Goal: Information Seeking & Learning: Find specific fact

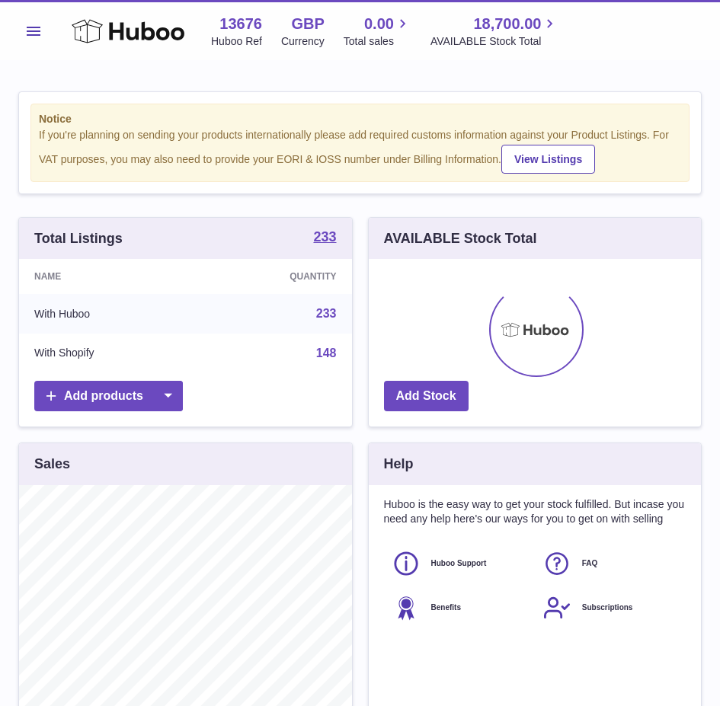
scroll to position [238, 332]
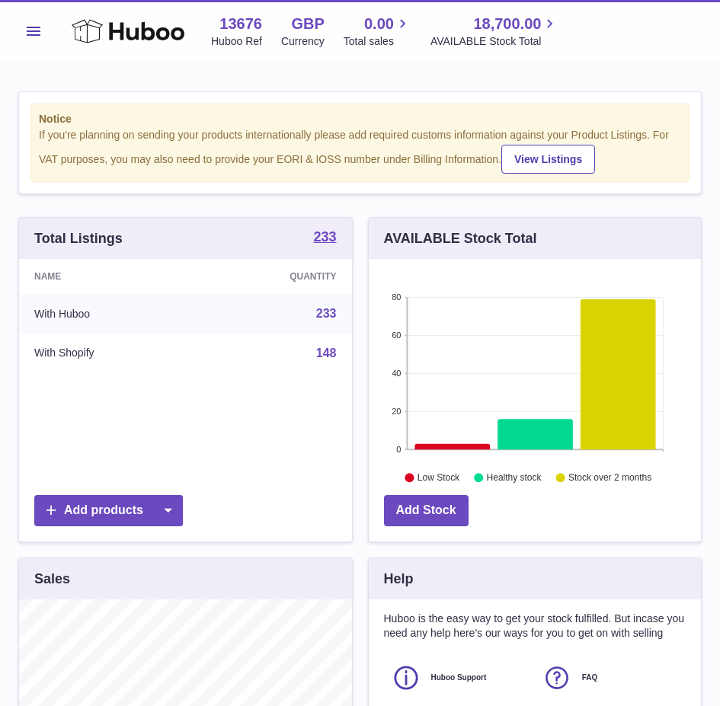
click at [34, 24] on button "Menu" at bounding box center [33, 31] width 30 height 30
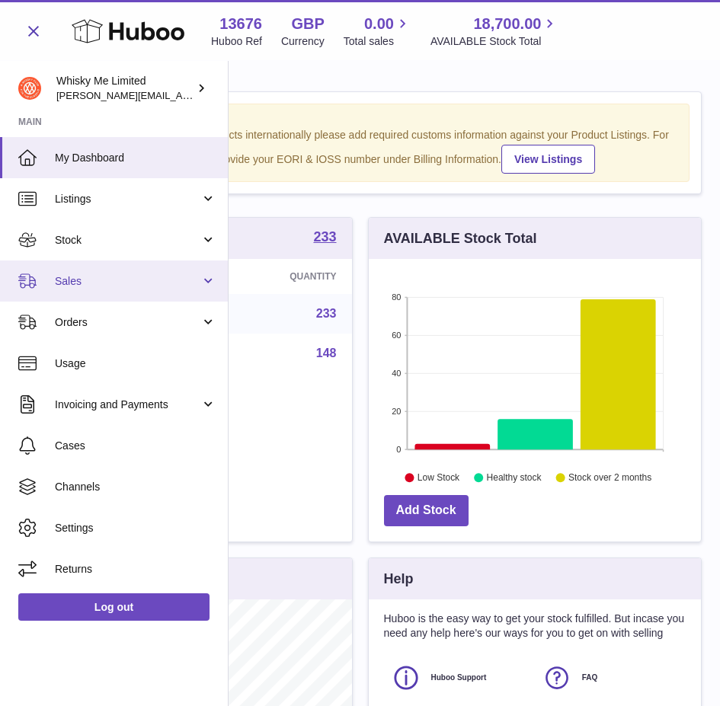
click at [85, 287] on span "Sales" at bounding box center [127, 281] width 145 height 14
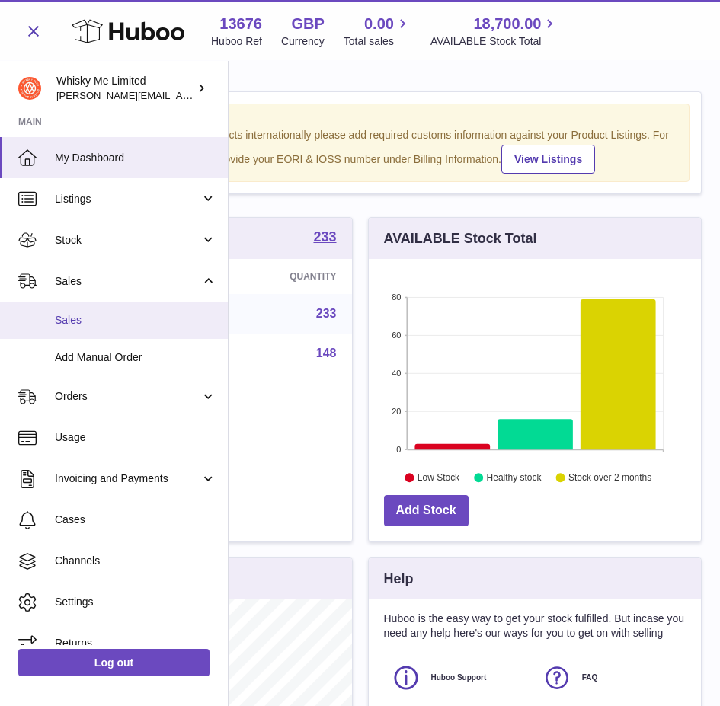
click at [75, 324] on span "Sales" at bounding box center [135, 320] width 161 height 14
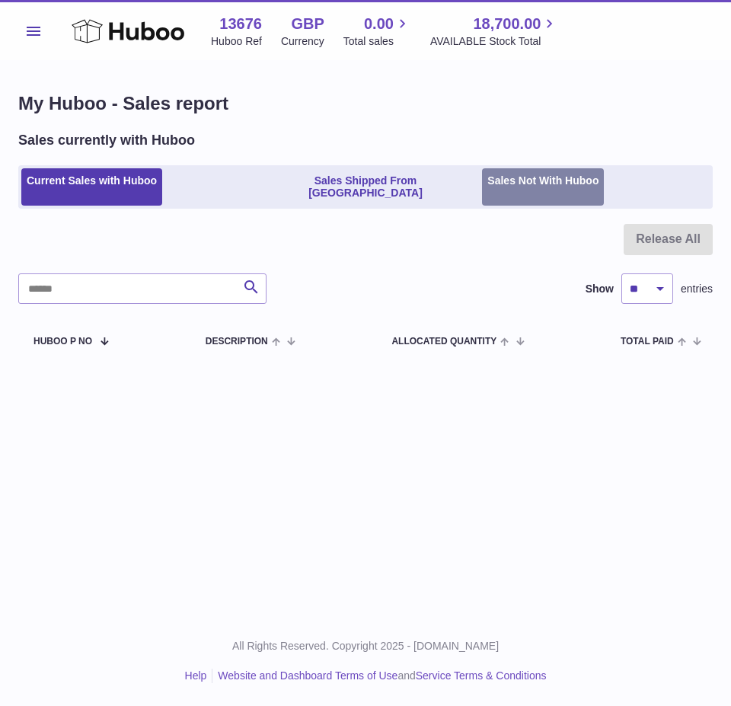
click at [550, 184] on link "Sales Not With Huboo" at bounding box center [543, 187] width 122 height 38
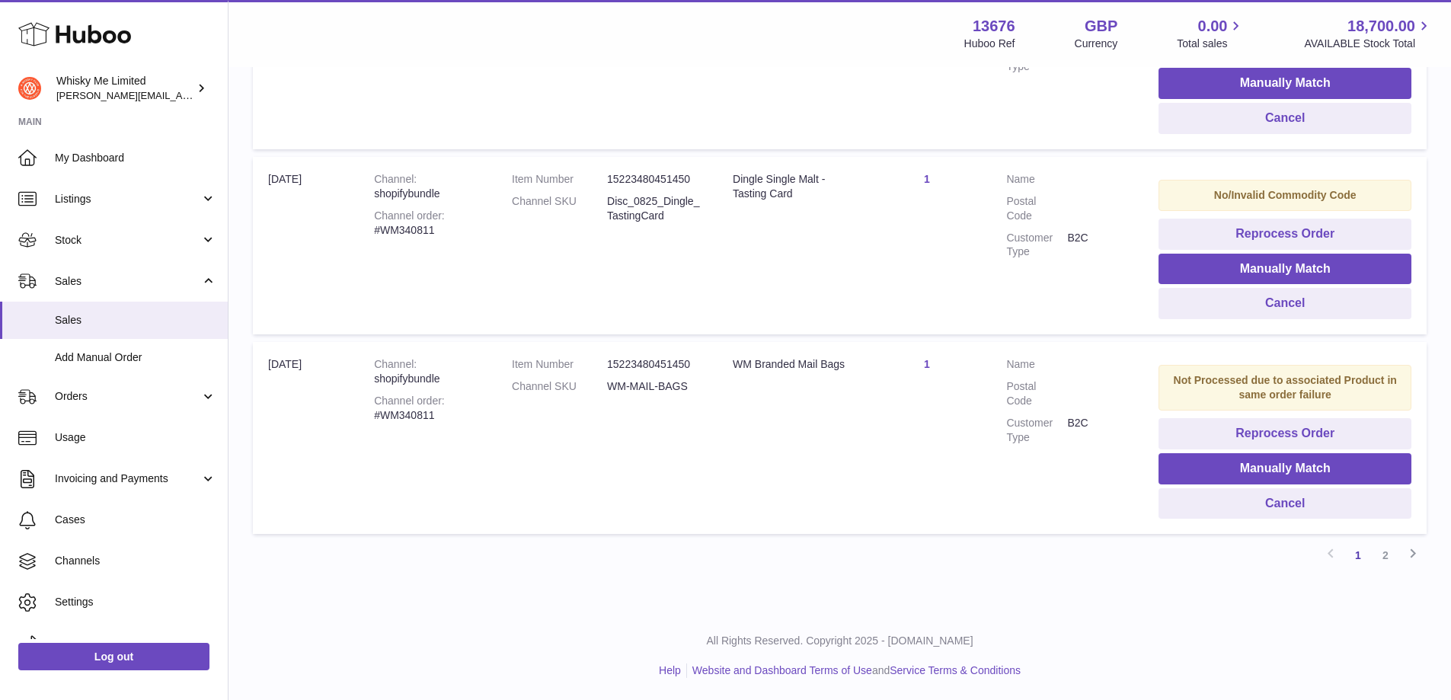
scroll to position [1761, 0]
click at [719, 551] on link "2" at bounding box center [1385, 554] width 27 height 27
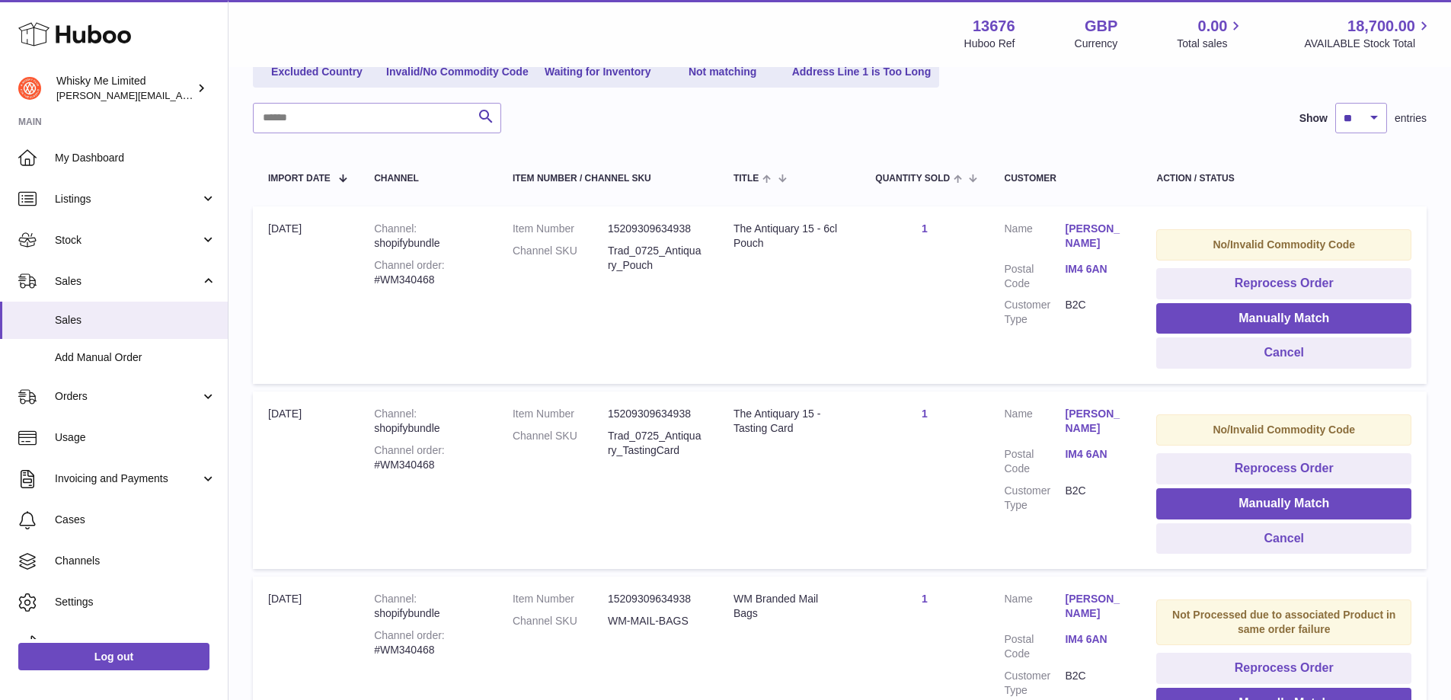
scroll to position [228, 0]
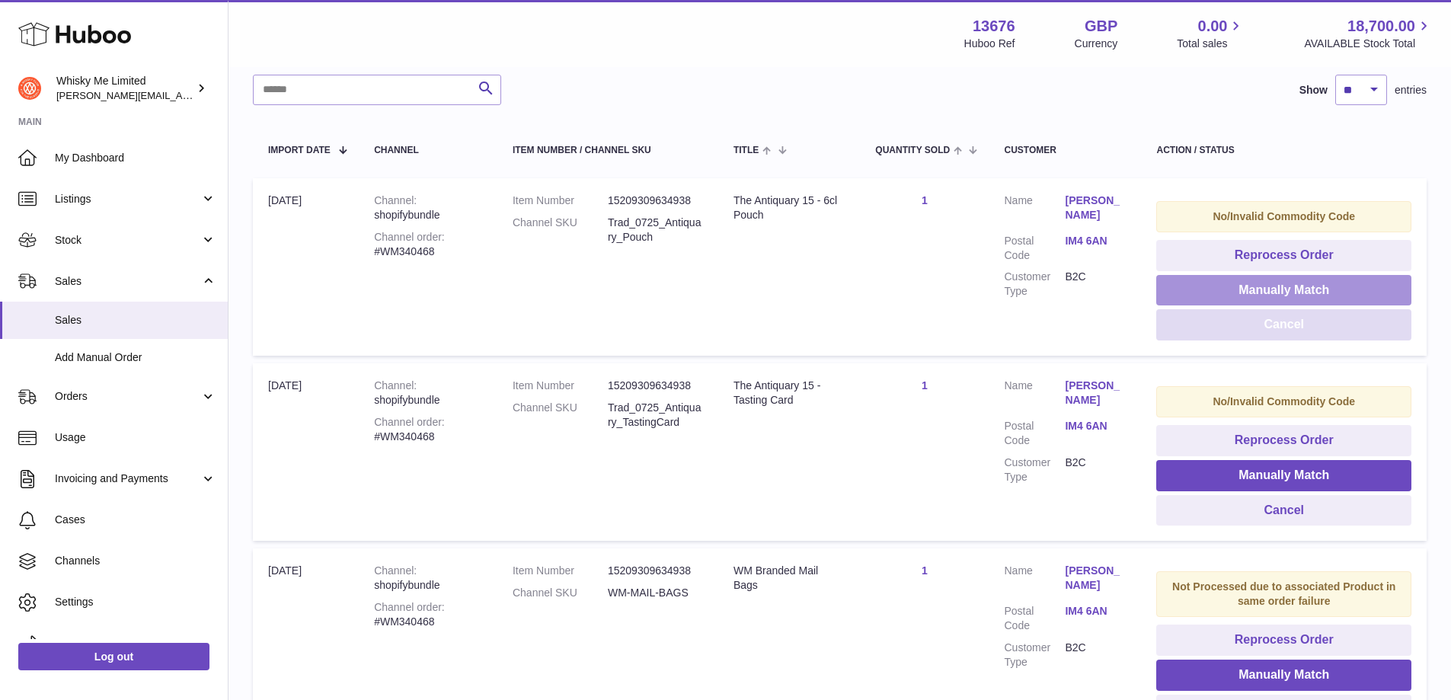
click at [719, 275] on td "No/Invalid Commodity Code Reprocess Order Manually Match Cancel" at bounding box center [1284, 266] width 286 height 177
click at [67, 328] on link "Sales" at bounding box center [114, 320] width 228 height 37
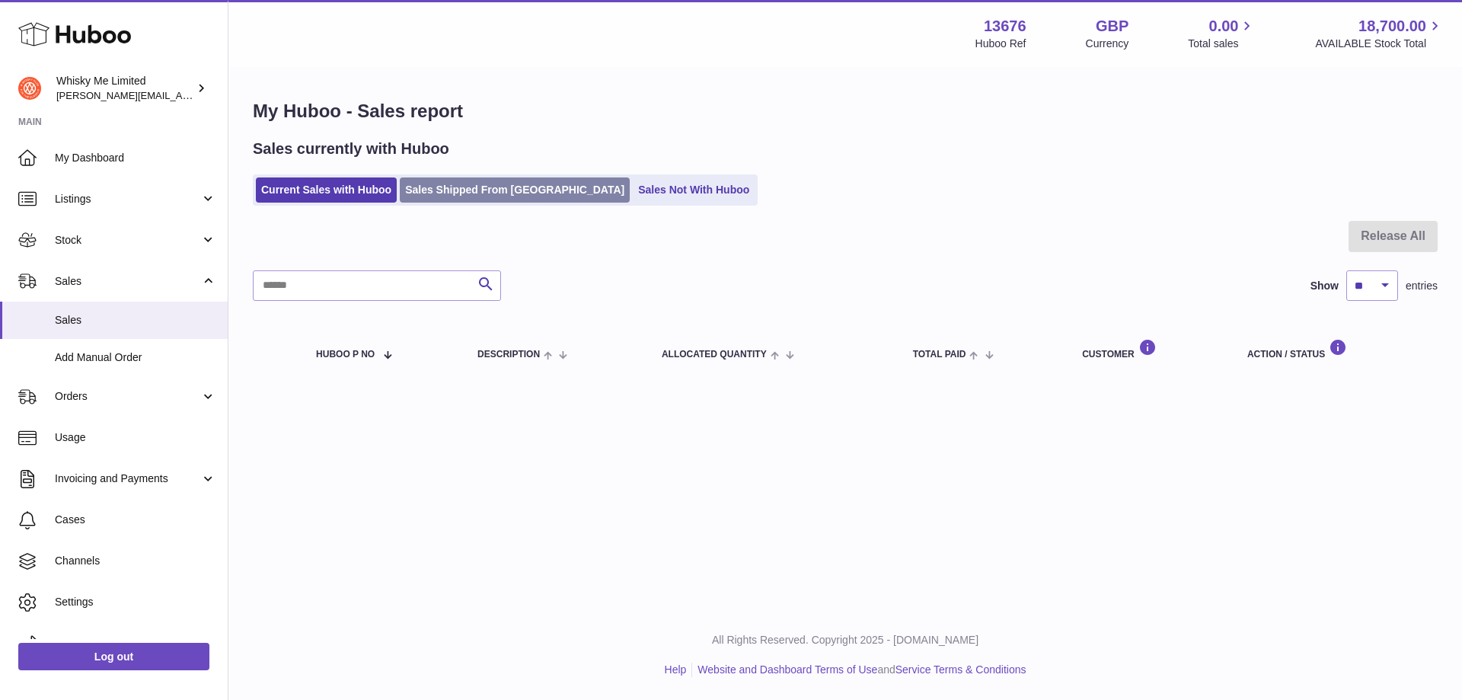
click at [477, 187] on link "Sales Shipped From Huboo" at bounding box center [515, 189] width 230 height 25
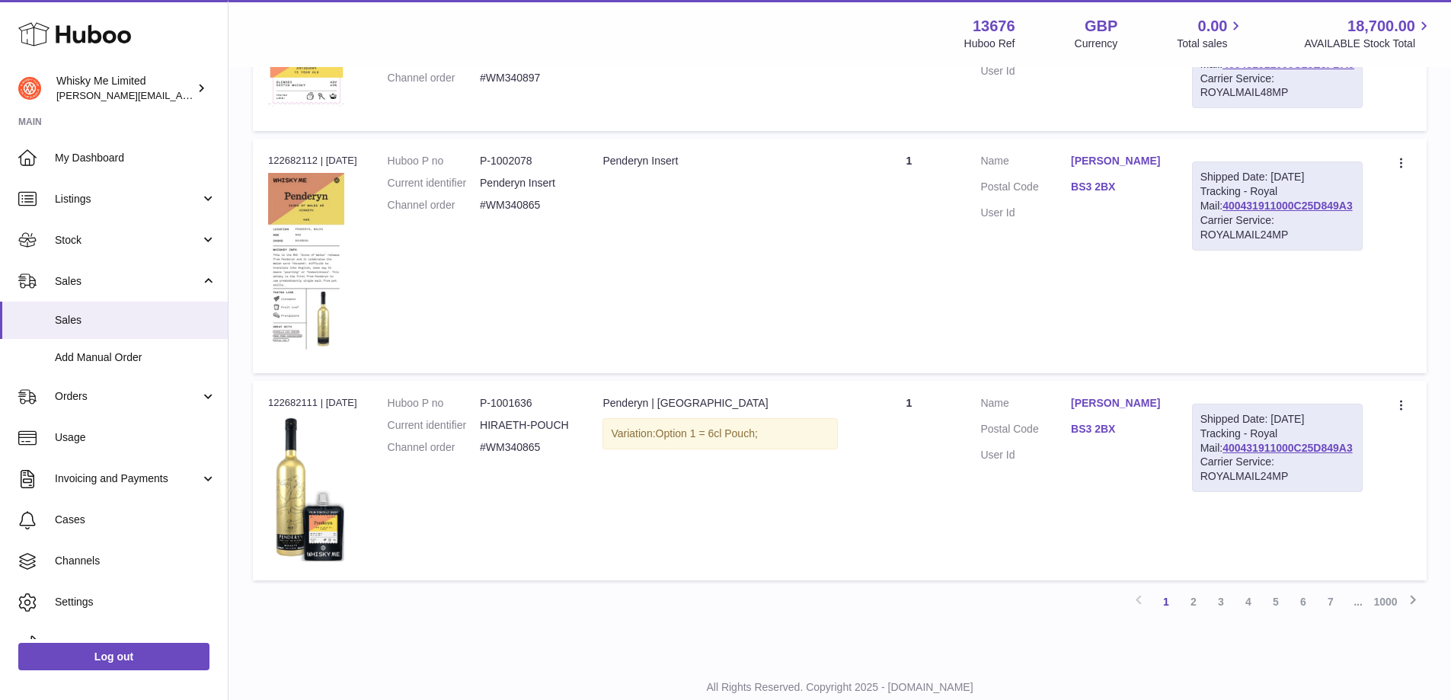
scroll to position [1589, 0]
click at [1269, 616] on link "5" at bounding box center [1275, 602] width 27 height 27
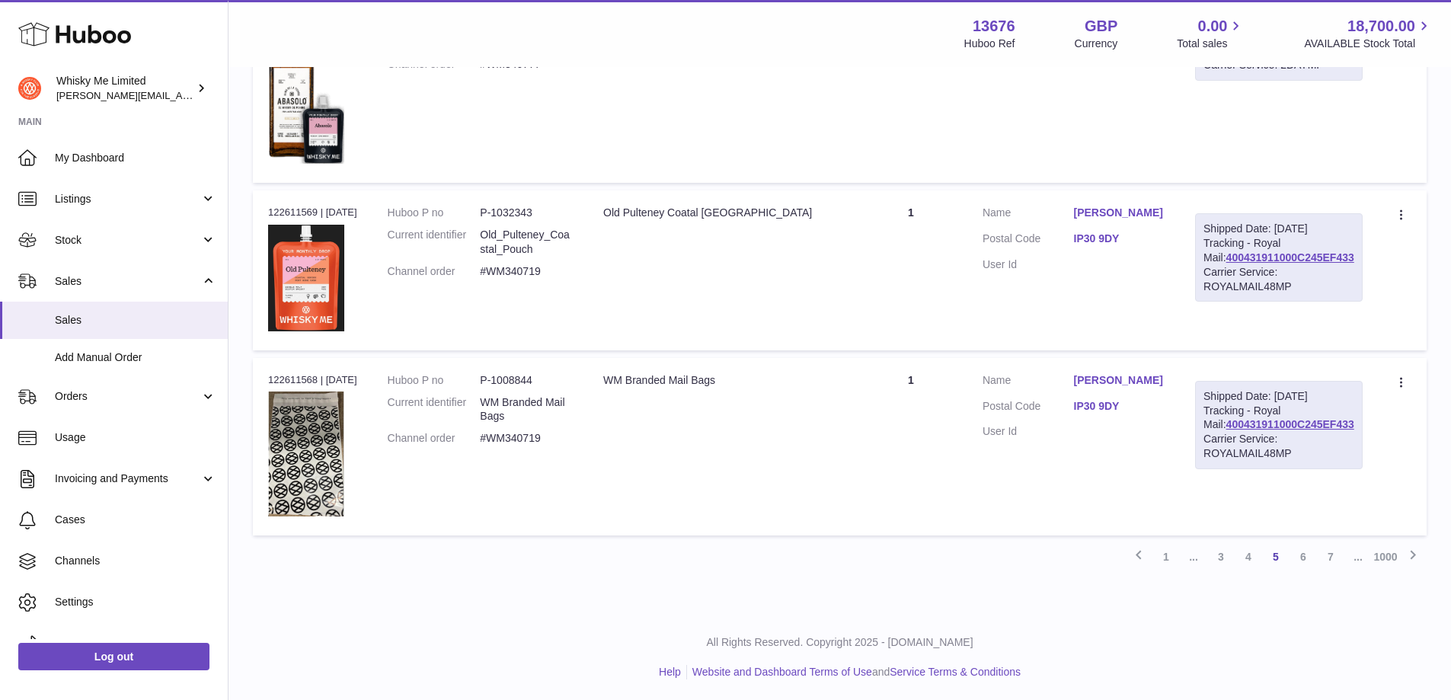
scroll to position [1726, 0]
click at [1343, 560] on link "7" at bounding box center [1330, 554] width 27 height 27
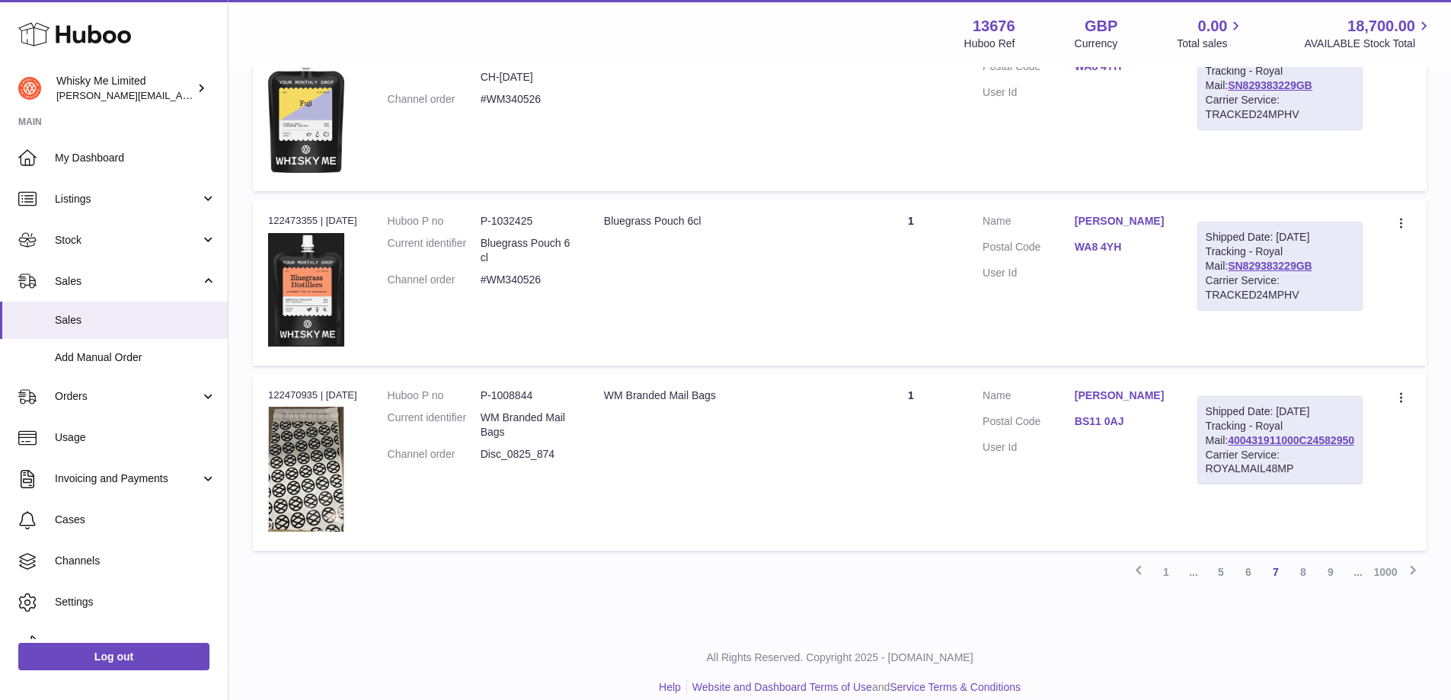
scroll to position [1686, 0]
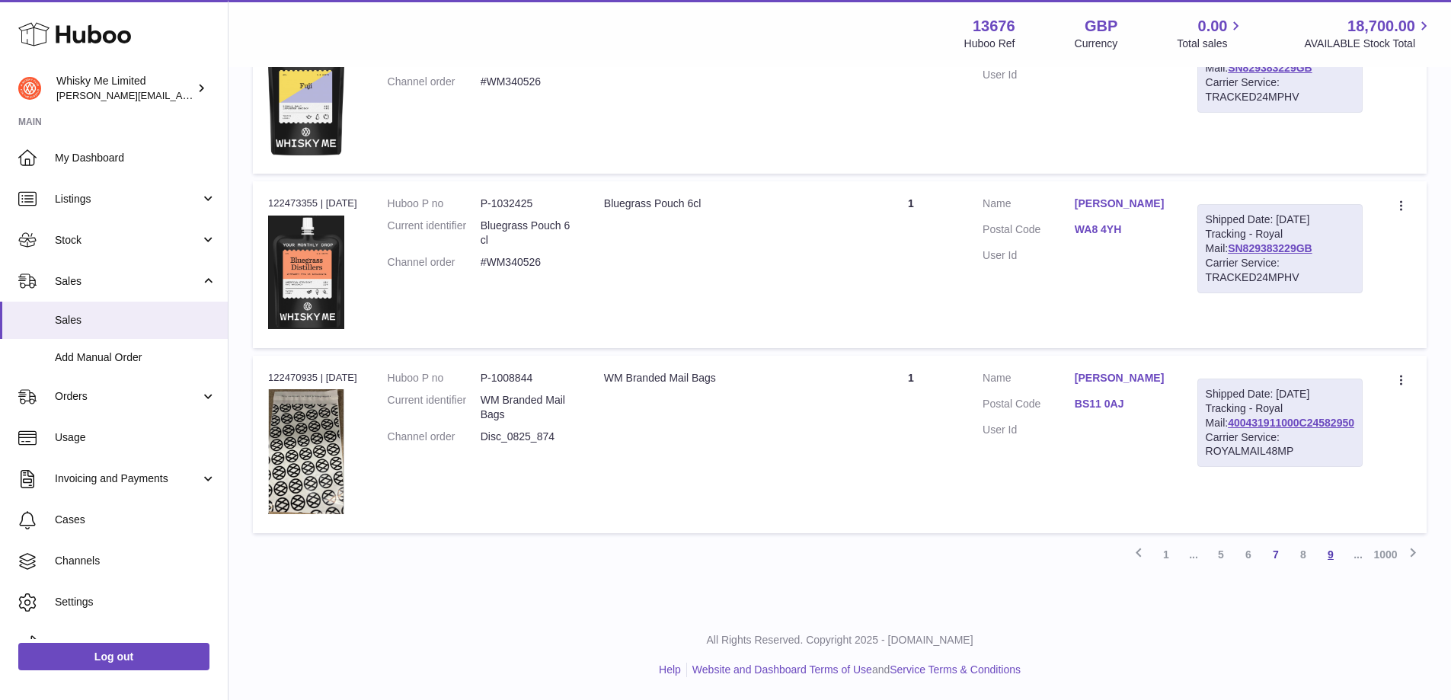
click at [1325, 556] on link "9" at bounding box center [1330, 554] width 27 height 27
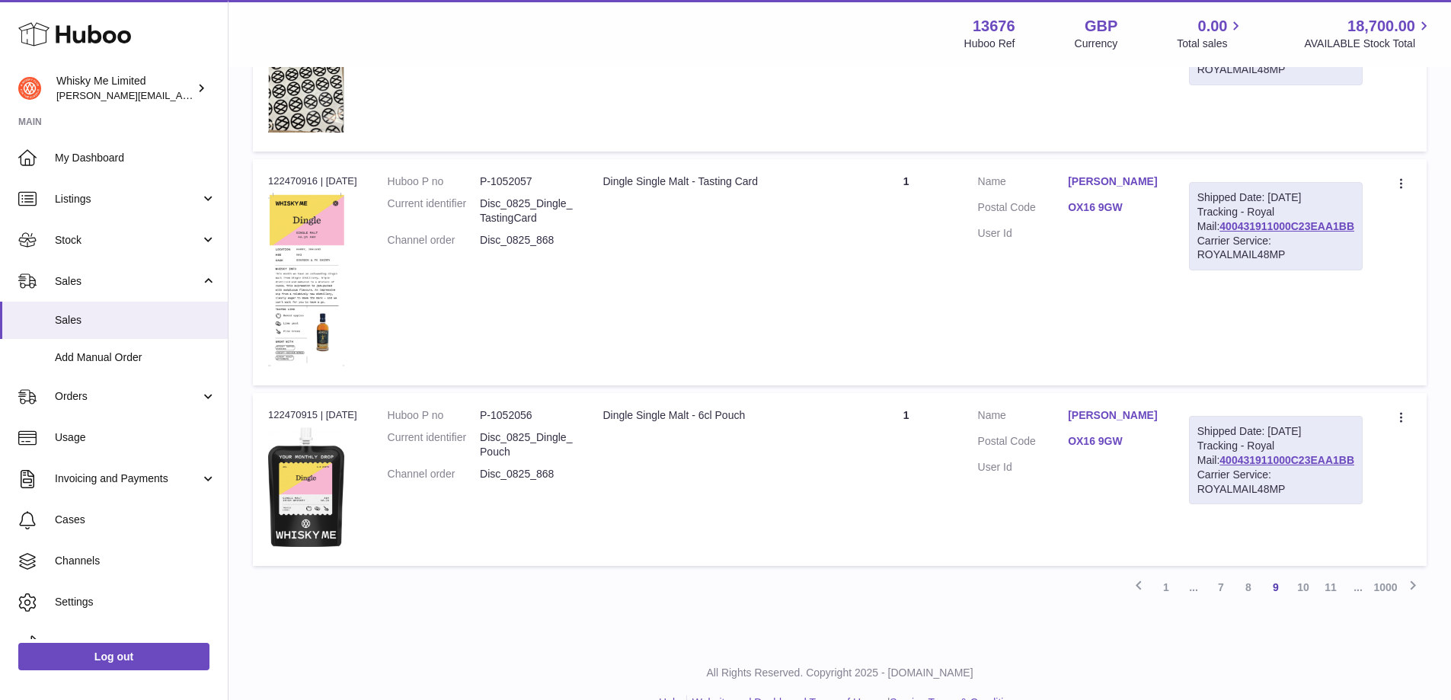
scroll to position [1799, 0]
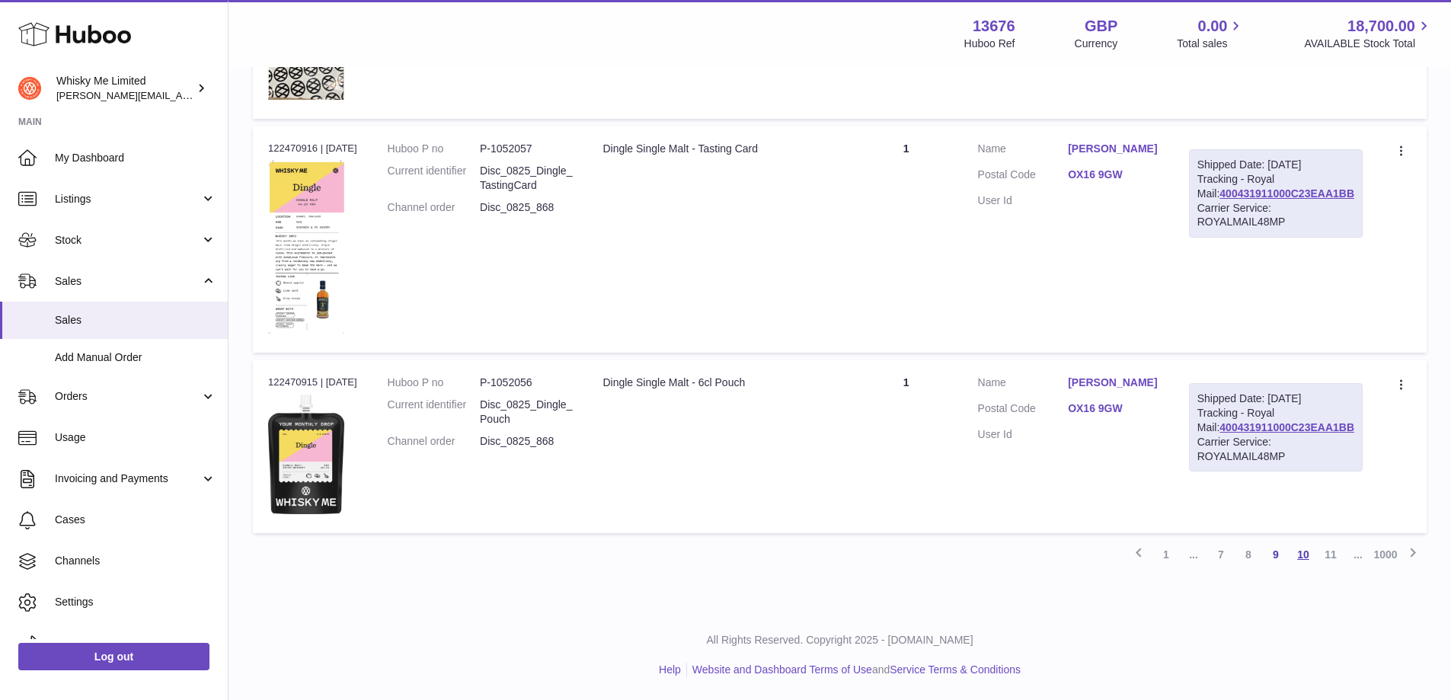
click at [1306, 554] on link "10" at bounding box center [1302, 554] width 27 height 27
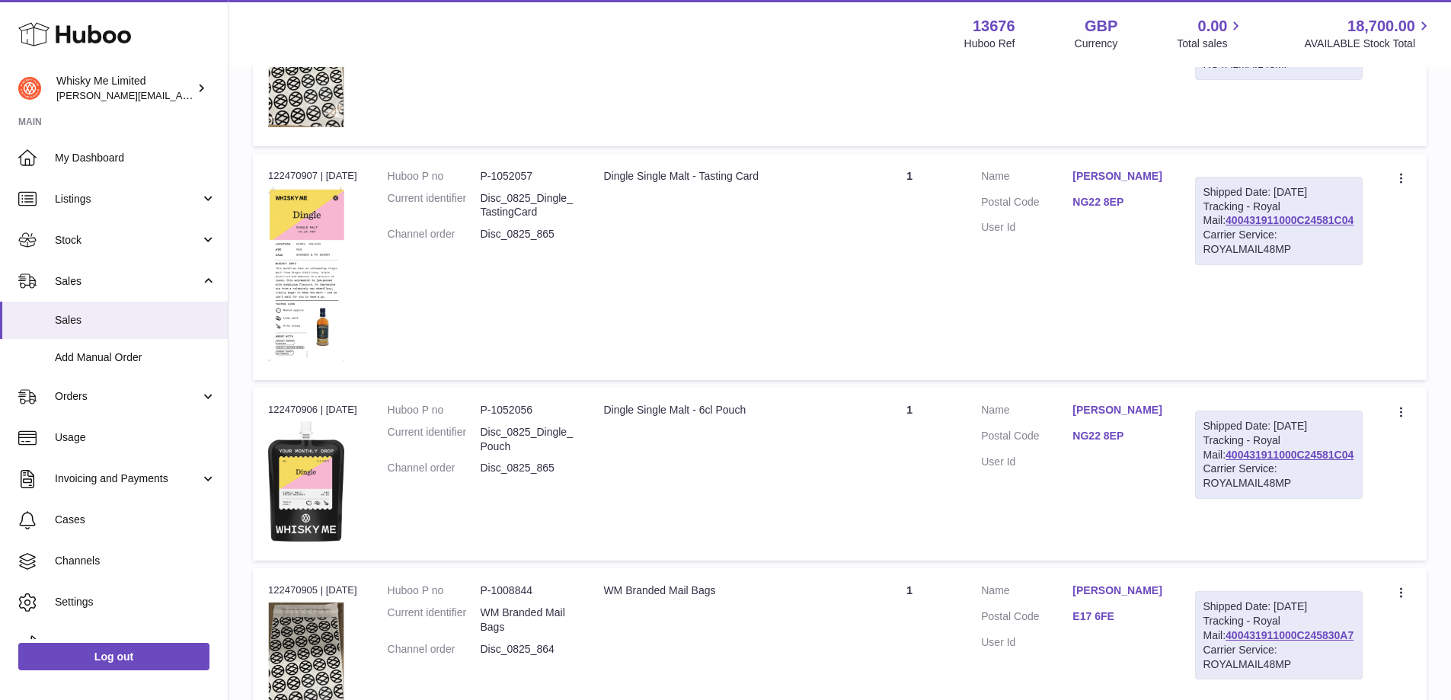
scroll to position [1804, 0]
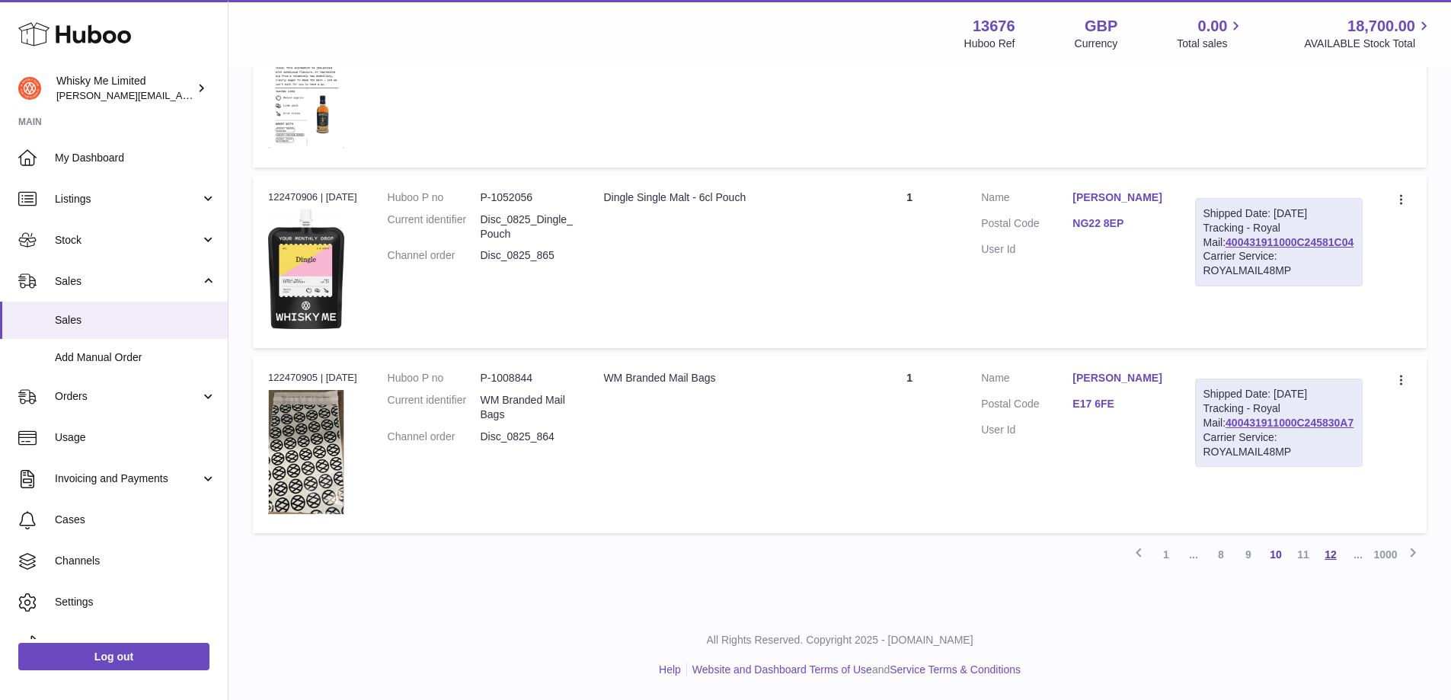
click at [1327, 551] on link "12" at bounding box center [1330, 554] width 27 height 27
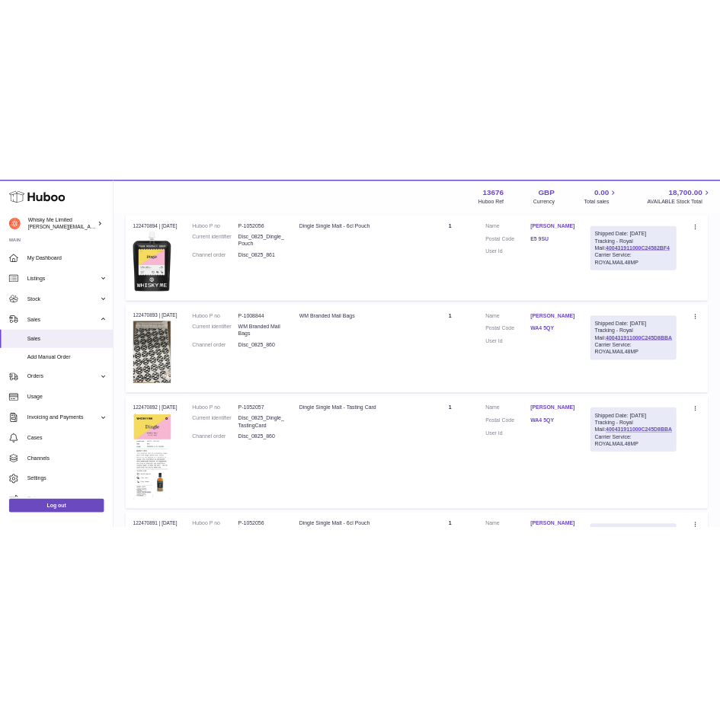
scroll to position [145, 0]
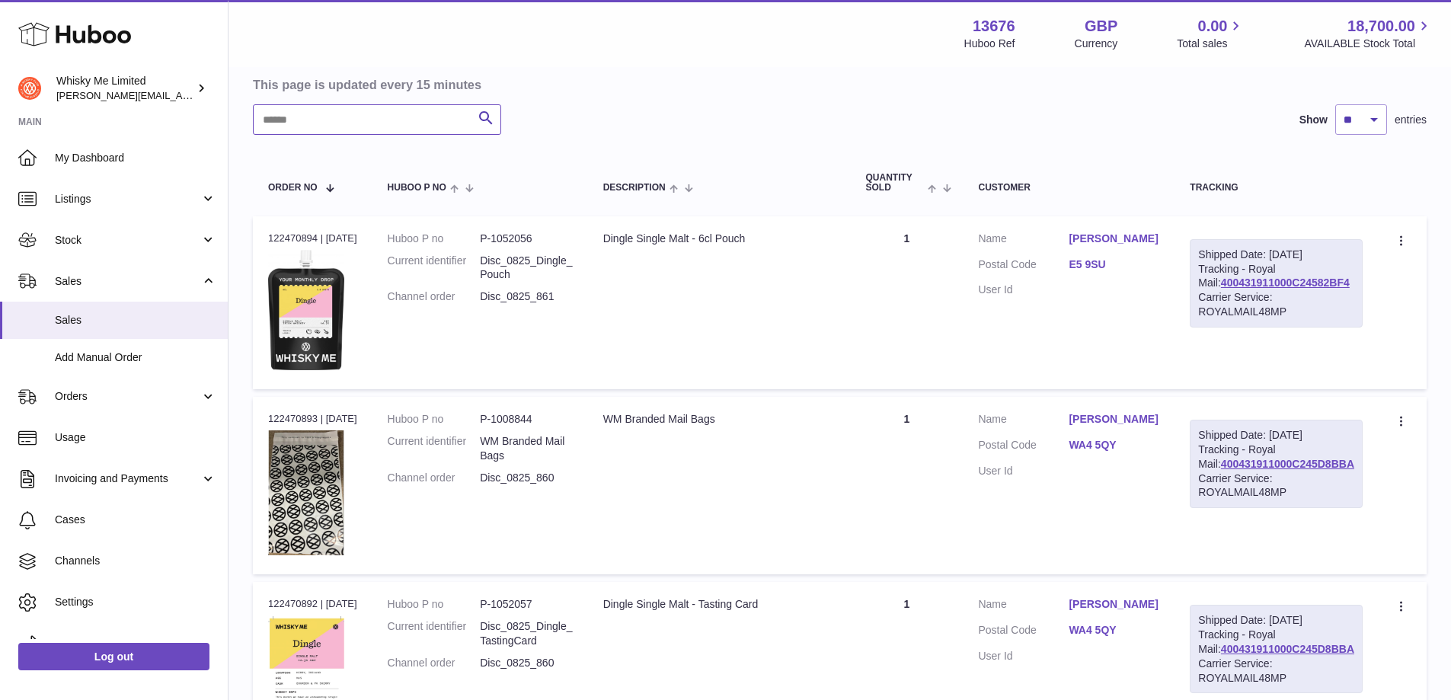
click at [343, 113] on input "text" at bounding box center [377, 119] width 248 height 30
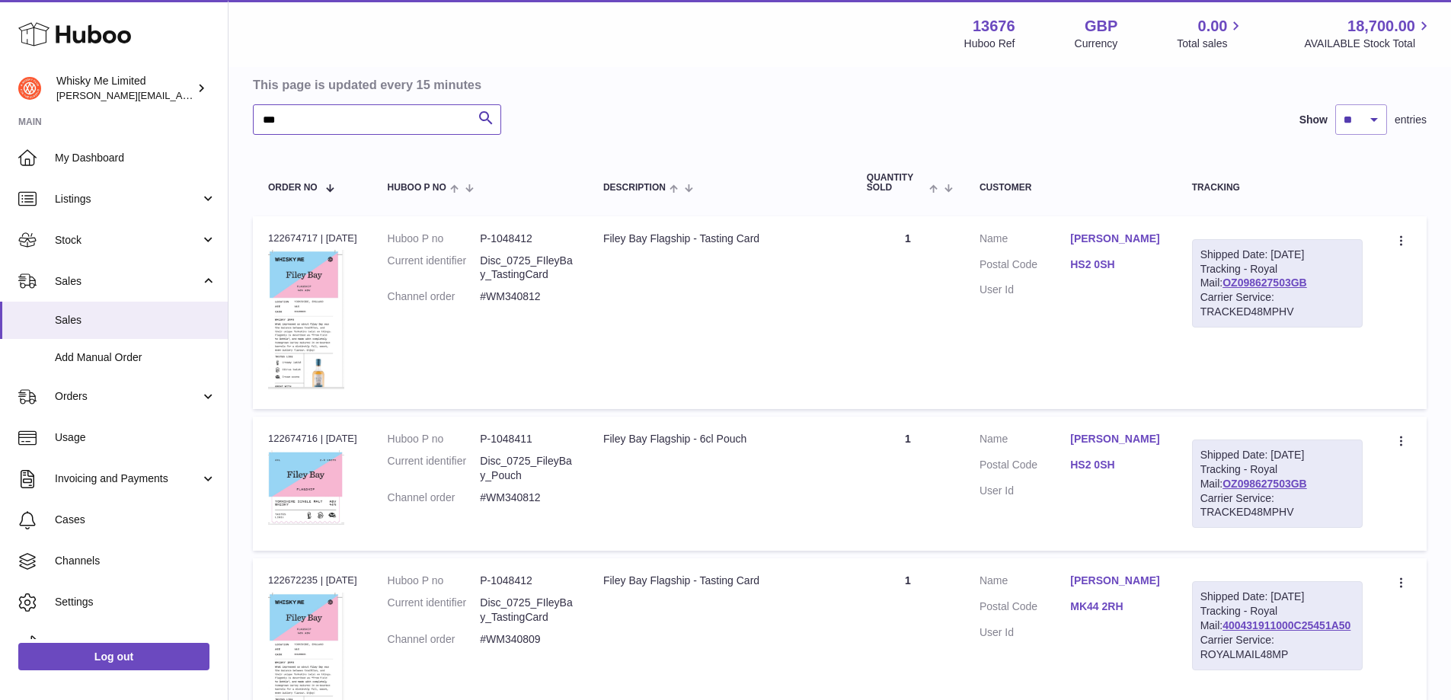
type input "***"
drag, startPoint x: 562, startPoint y: 275, endPoint x: 492, endPoint y: 263, distance: 71.1
click at [492, 263] on dd "Disc_0725_FIleyBay_TastingCard" at bounding box center [526, 268] width 93 height 29
click at [621, 287] on td "Description Filey Bay Flagship - Tasting Card" at bounding box center [719, 312] width 263 height 193
drag, startPoint x: 373, startPoint y: 117, endPoint x: 153, endPoint y: 137, distance: 221.0
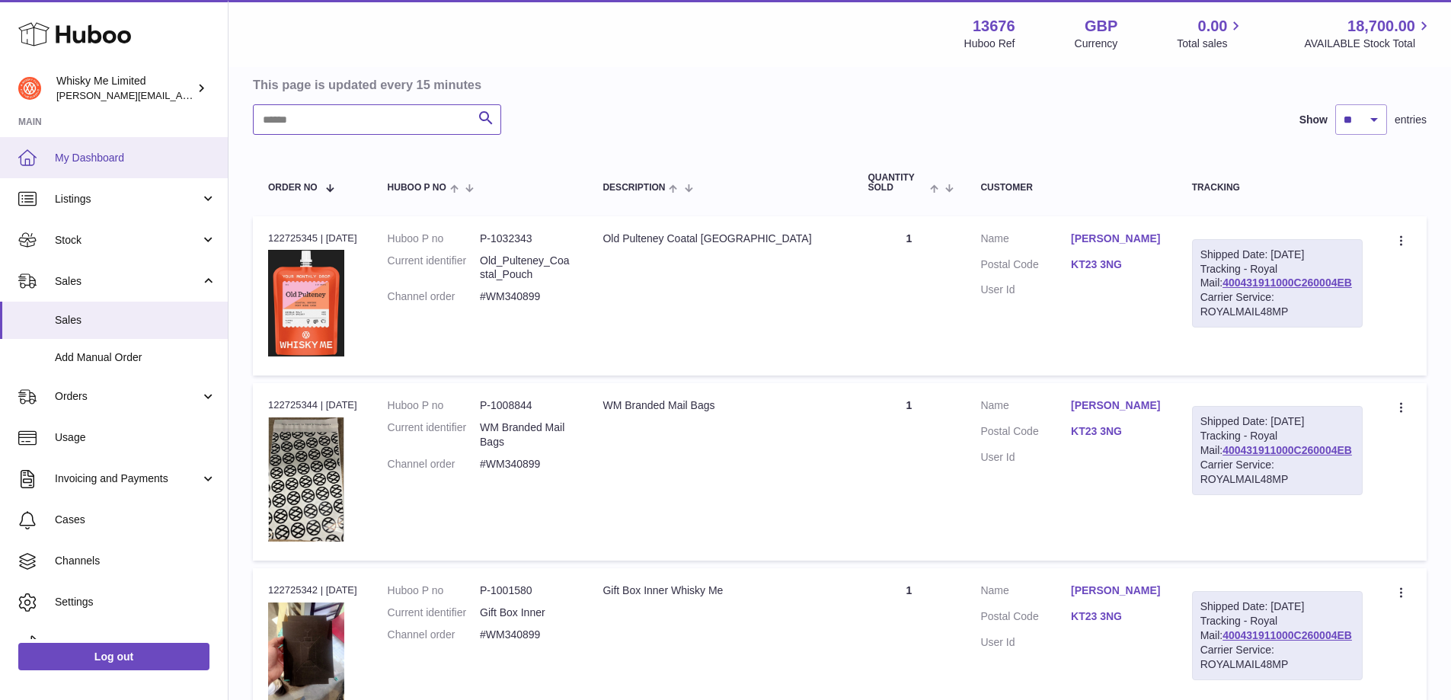
type input "*"
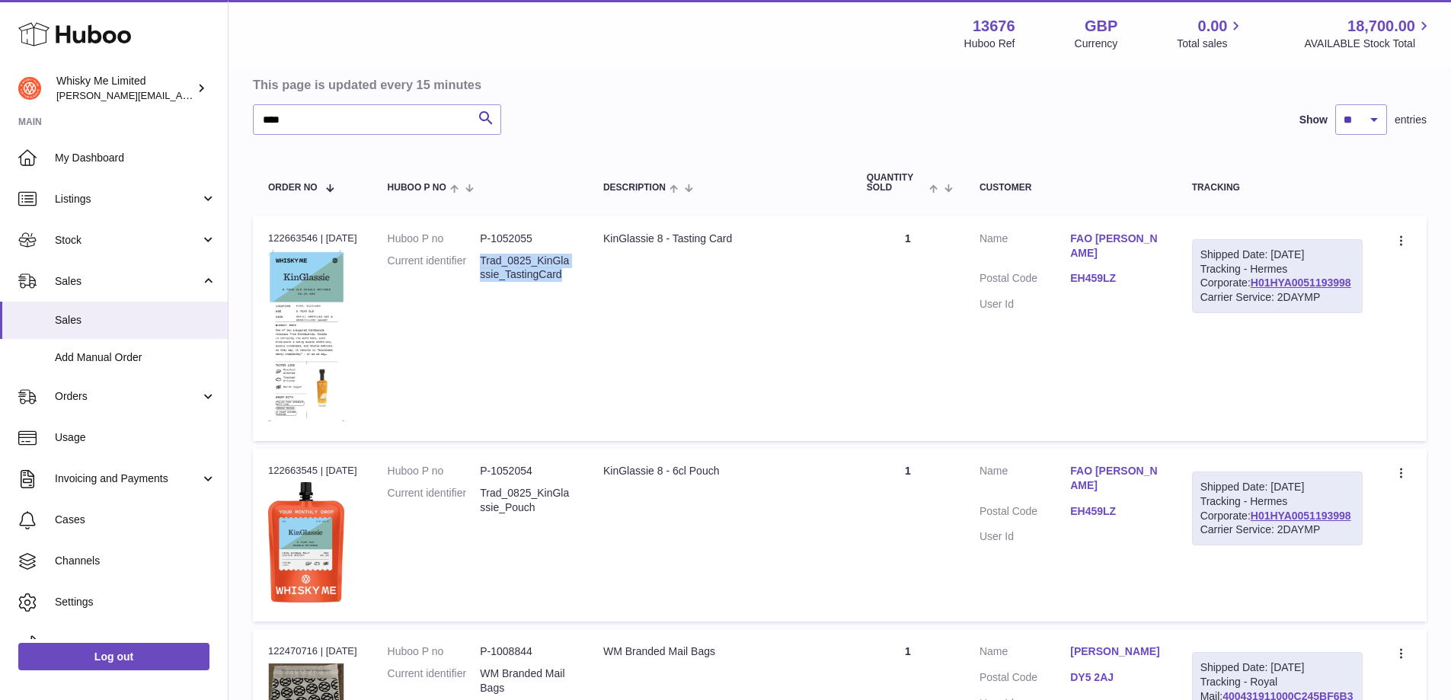
drag, startPoint x: 579, startPoint y: 276, endPoint x: 481, endPoint y: 265, distance: 98.1
click at [481, 265] on dl "Huboo P no P-1052055 Current identifier Trad_0825_KinGlassie_TastingCard" at bounding box center [480, 261] width 185 height 59
copy dl "Trad_0825_KinGlassie_TastingCard"
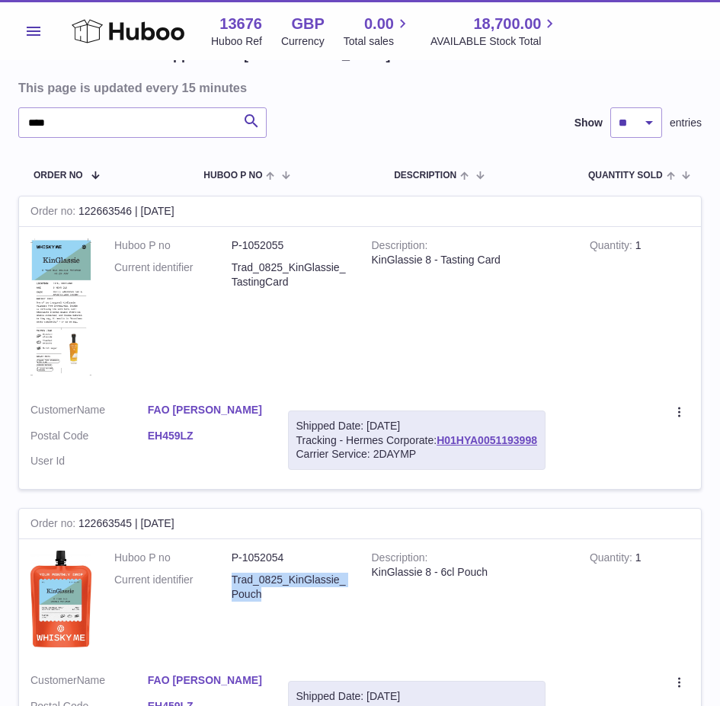
drag, startPoint x: 280, startPoint y: 584, endPoint x: 230, endPoint y: 565, distance: 53.7
click at [230, 565] on dl "Huboo P no P-1052054 Current identifier Trad_0825_KinGlassie_Pouch" at bounding box center [231, 580] width 235 height 59
copy dl "Trad_0825_KinGlassie_Pouch"
click at [263, 238] on dd "P-1052055" at bounding box center [290, 245] width 117 height 14
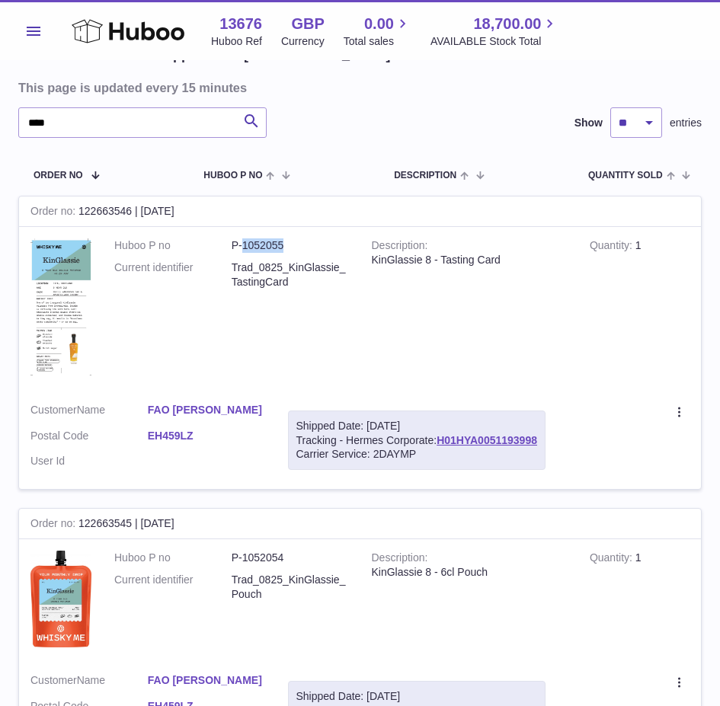
click at [338, 238] on dd "P-1052055" at bounding box center [290, 245] width 117 height 14
drag, startPoint x: 308, startPoint y: 230, endPoint x: 217, endPoint y: 231, distance: 91.4
click at [217, 238] on dl "Huboo P no P-1052055 Current identifier Trad_0825_KinGlassie_TastingCard" at bounding box center [231, 267] width 235 height 59
copy dl "P-1052055"
click at [271, 551] on dd "P-1052054" at bounding box center [290, 558] width 117 height 14
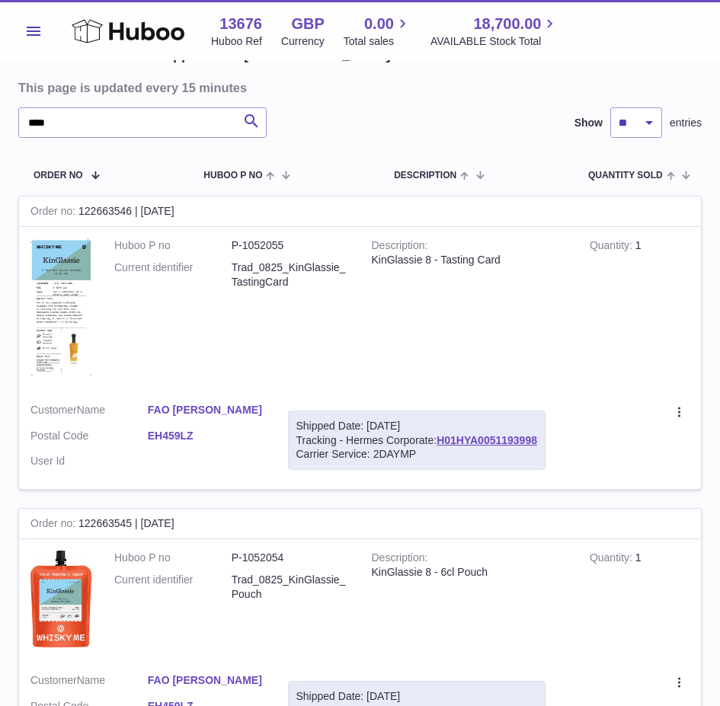
click at [267, 551] on dd "P-1052054" at bounding box center [290, 558] width 117 height 14
copy dl "P-1052054"
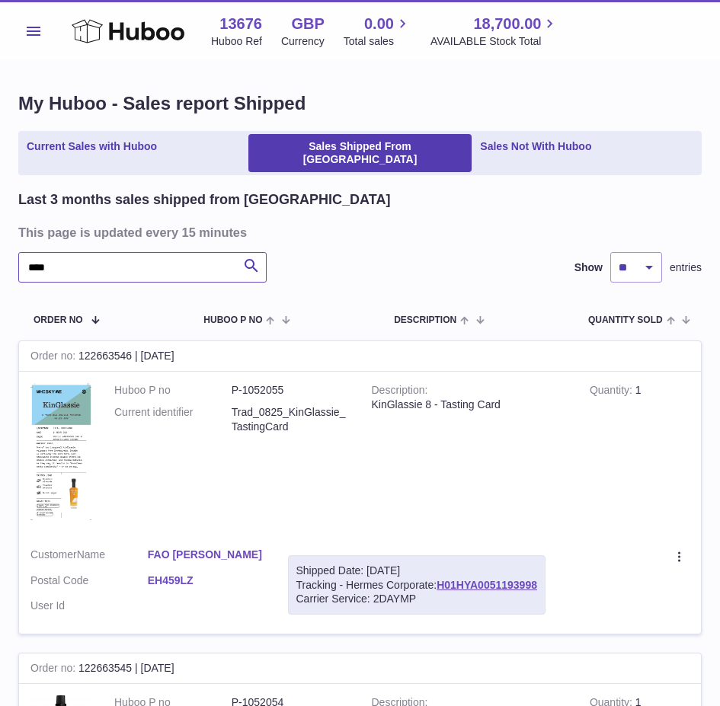
drag, startPoint x: 121, startPoint y: 263, endPoint x: -100, endPoint y: 241, distance: 221.9
click at [0, 241] on html ".st0{fill:#141414;}" at bounding box center [360, 353] width 720 height 706
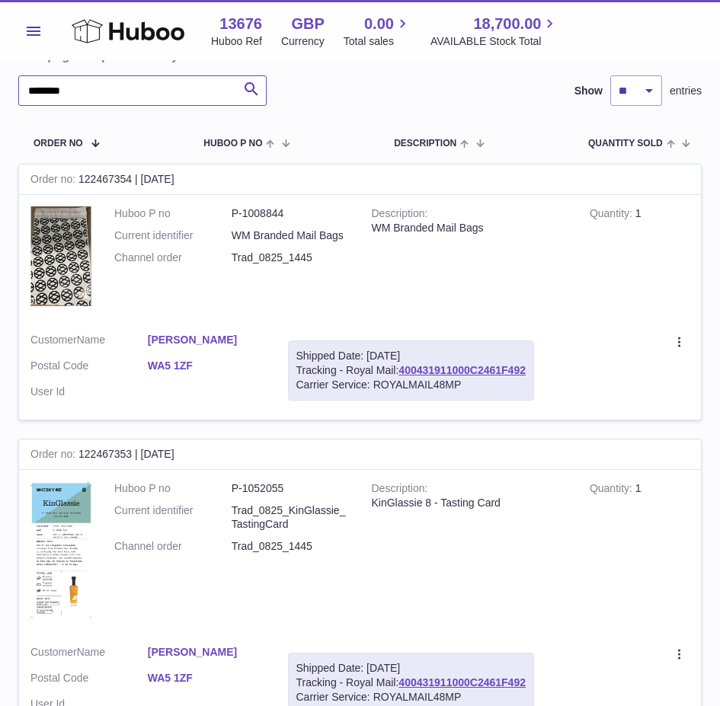
scroll to position [457, 0]
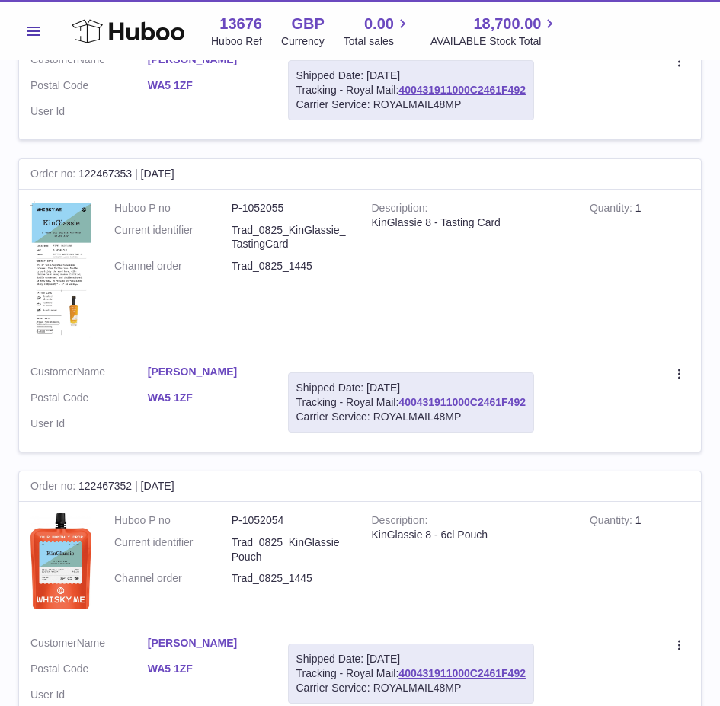
type input "********"
drag, startPoint x: 319, startPoint y: 255, endPoint x: 227, endPoint y: 254, distance: 92.2
click at [227, 254] on dl "Huboo P no P-1052055 Current identifier Trad_0825_KinGlassie_TastingCard Channe…" at bounding box center [231, 241] width 235 height 81
copy dl "Trad_0825_1445"
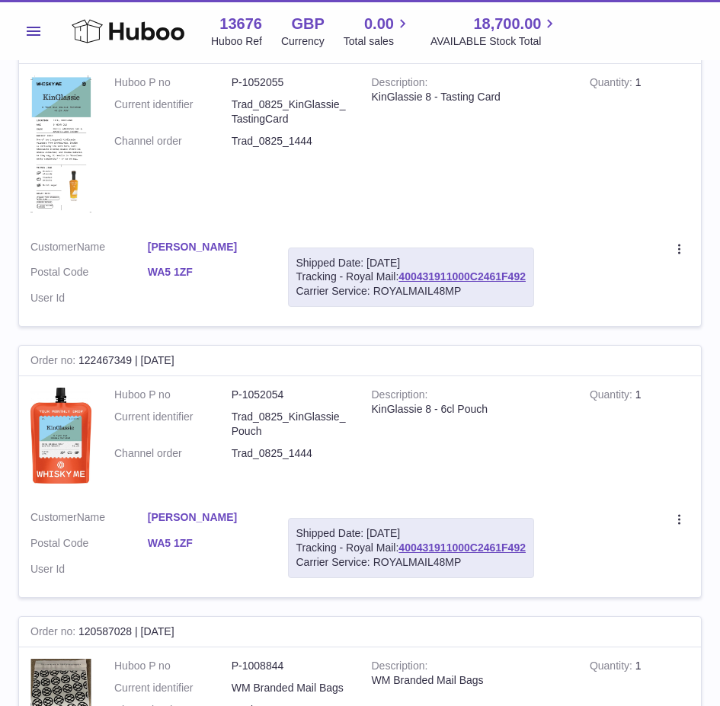
scroll to position [1447, 0]
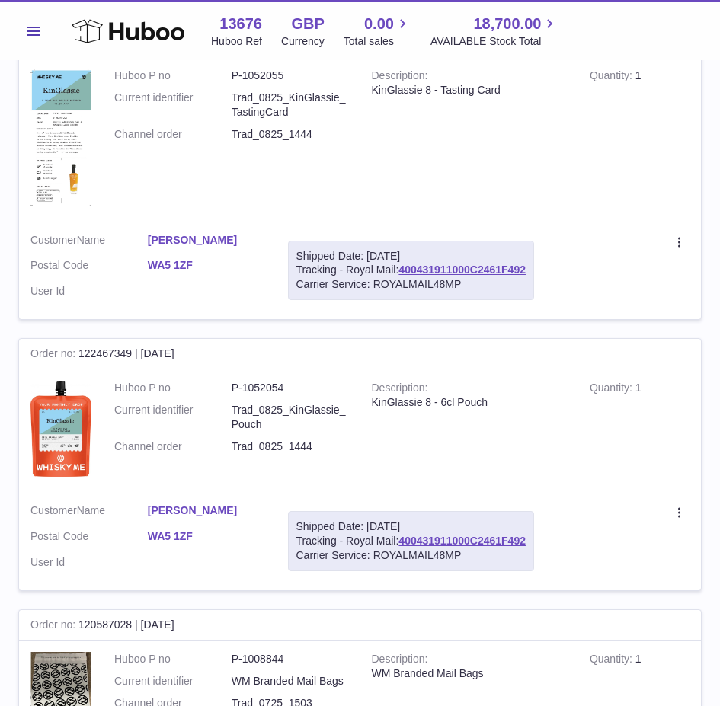
drag, startPoint x: 321, startPoint y: 431, endPoint x: 229, endPoint y: 438, distance: 91.6
click at [229, 438] on dl "Huboo P no P-1052054 Current identifier Trad_0825_KinGlassie_Pouch Channel orde…" at bounding box center [231, 421] width 235 height 81
copy dl "Trad_0825_1444"
